Goal: Information Seeking & Learning: Find specific fact

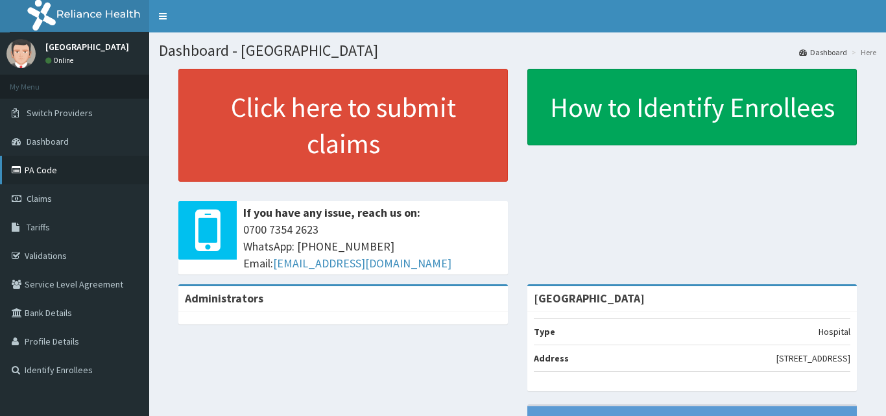
click at [53, 169] on link "PA Code" at bounding box center [74, 170] width 149 height 29
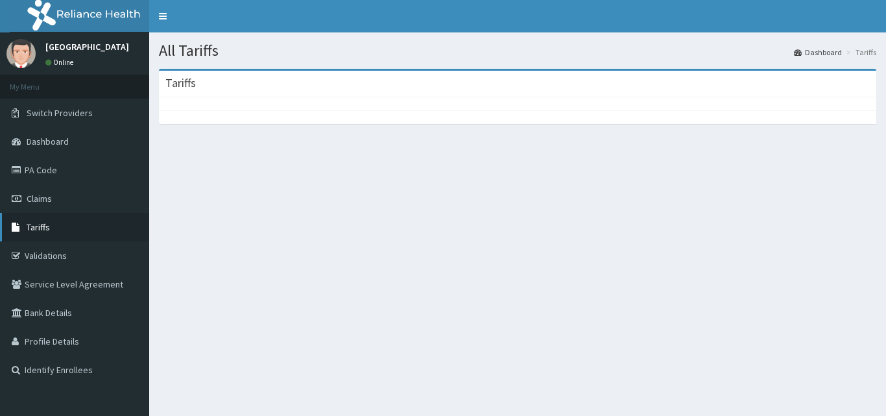
click at [57, 229] on link "Tariffs" at bounding box center [74, 227] width 149 height 29
click at [42, 225] on span "Tariffs" at bounding box center [38, 227] width 23 height 12
click at [40, 225] on span "Tariffs" at bounding box center [38, 227] width 23 height 12
click at [232, 100] on div at bounding box center [517, 103] width 717 height 13
click at [45, 226] on span "Tariffs" at bounding box center [38, 227] width 23 height 12
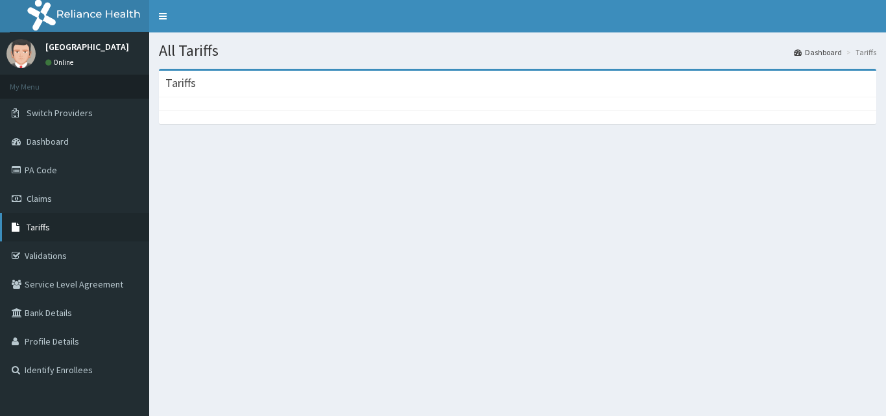
click at [45, 226] on span "Tariffs" at bounding box center [38, 227] width 23 height 12
click at [32, 230] on span "Tariffs" at bounding box center [38, 227] width 23 height 12
click at [49, 220] on link "Tariffs" at bounding box center [74, 227] width 149 height 29
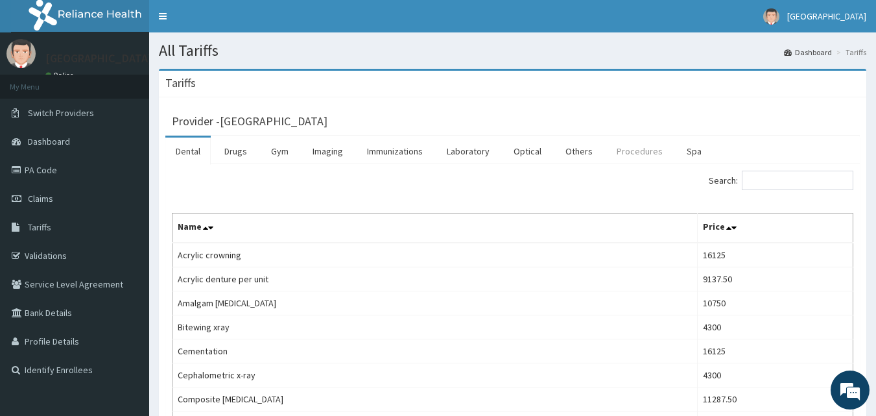
click at [636, 153] on link "Procedures" at bounding box center [639, 150] width 67 height 27
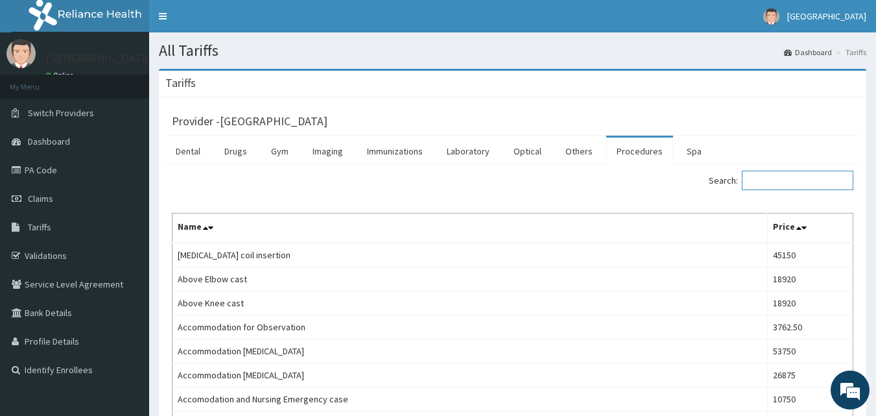
click at [777, 184] on input "Search:" at bounding box center [798, 180] width 112 height 19
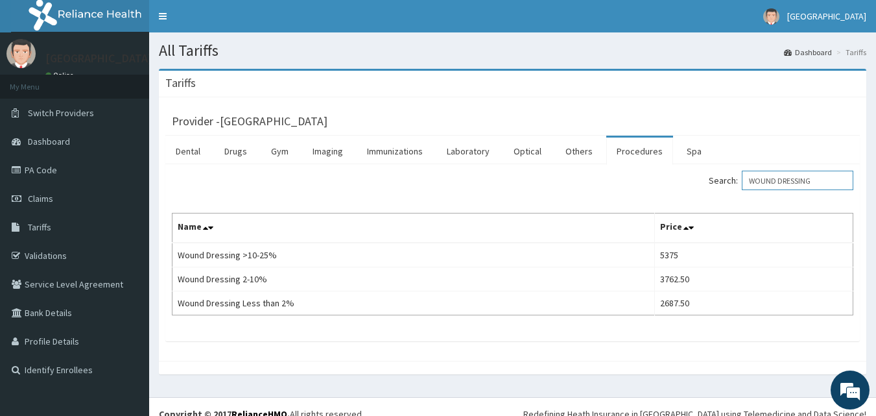
type input "WOUND DRESSING"
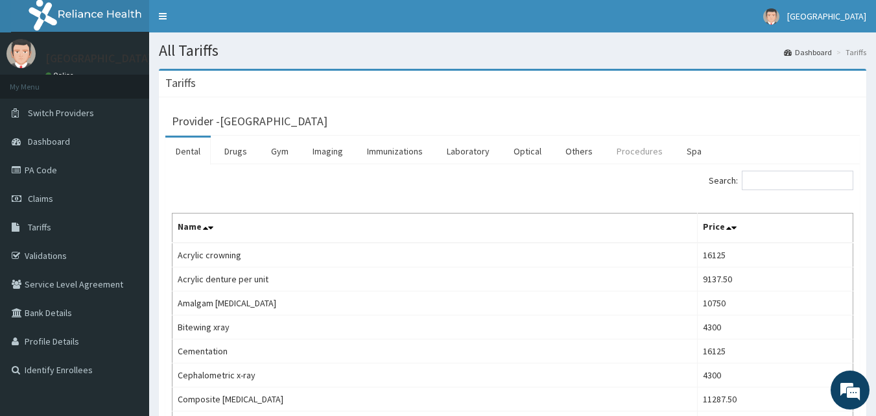
click at [626, 150] on link "Procedures" at bounding box center [639, 150] width 67 height 27
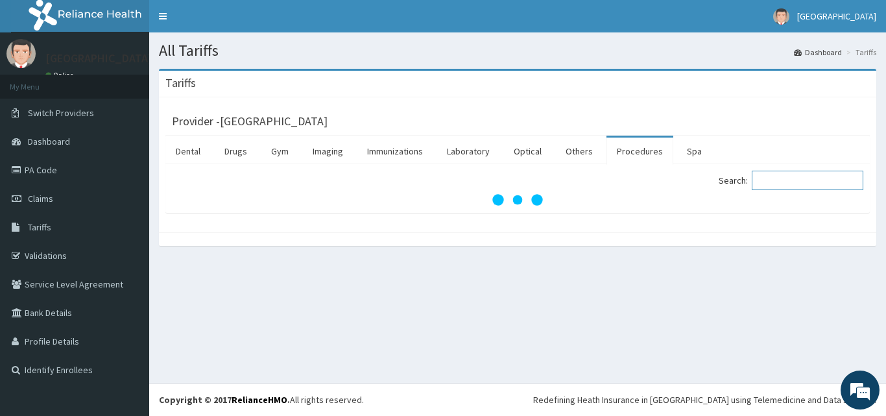
click at [781, 178] on input "Search:" at bounding box center [808, 180] width 112 height 19
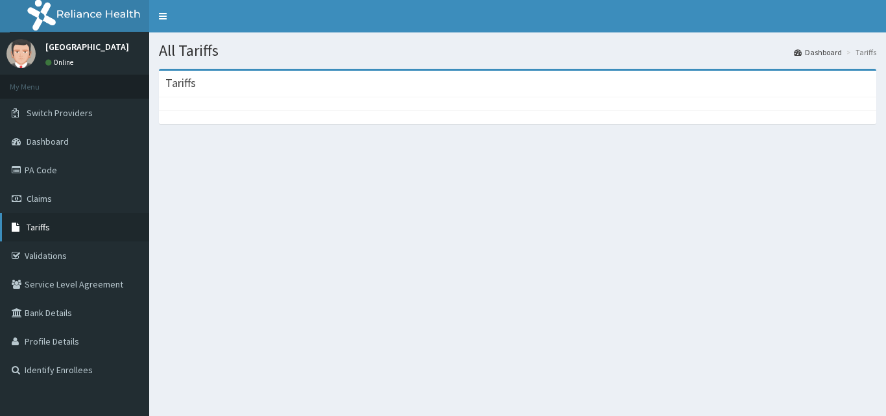
click at [47, 225] on span "Tariffs" at bounding box center [38, 227] width 23 height 12
